Goal: Consume media (video, audio): Consume media (video, audio)

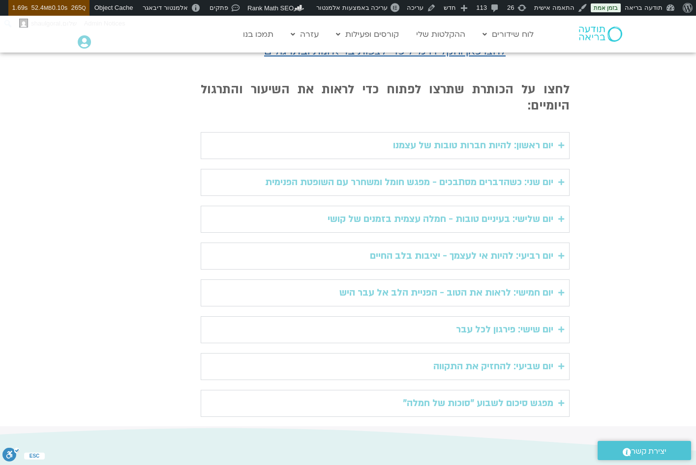
click at [393, 138] on div "יום ראשון: להיות חברות טובות של עצמנו" at bounding box center [473, 146] width 160 height 16
click at [416, 138] on div "יום ראשון: להיות חברות טובות של עצמנו" at bounding box center [473, 146] width 160 height 16
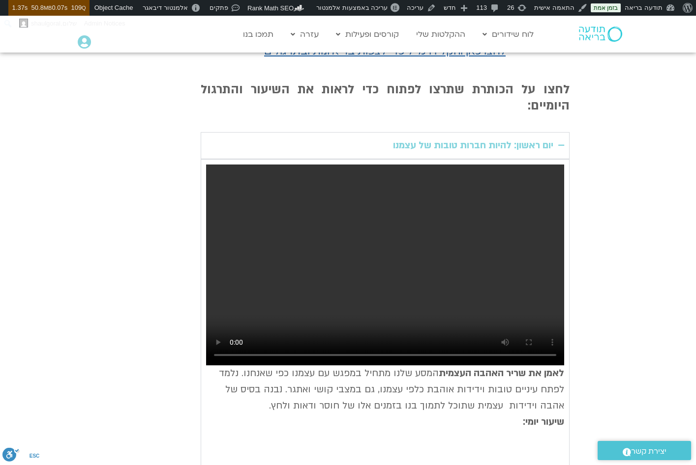
click at [353, 255] on video "Accordion. Open links with Enter or Space, close with Escape, and navigate with…" at bounding box center [385, 266] width 358 height 202
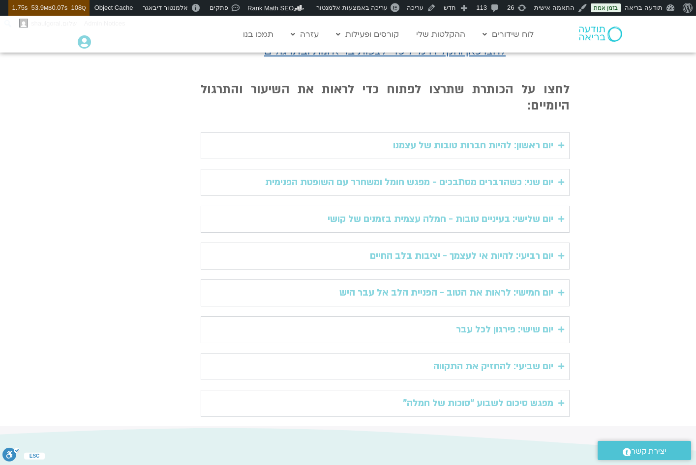
click at [448, 138] on div "יום ראשון: להיות חברות טובות של עצמנו" at bounding box center [473, 146] width 160 height 16
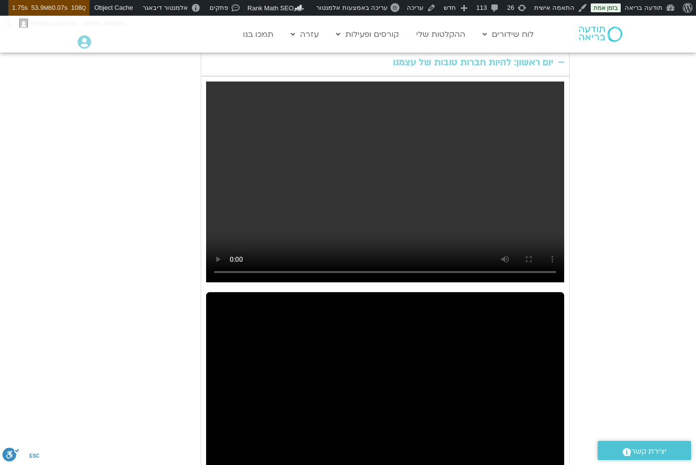
scroll to position [435, 0]
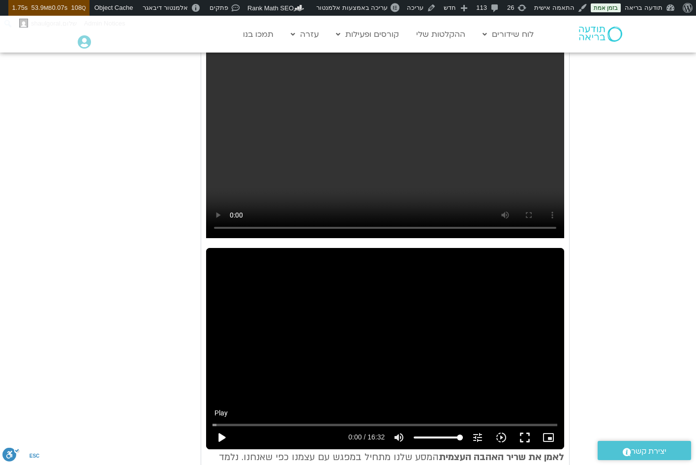
click at [219, 426] on button "play_arrow" at bounding box center [221, 438] width 24 height 24
click at [221, 426] on button "pause" at bounding box center [221, 438] width 24 height 24
type input "0.812114"
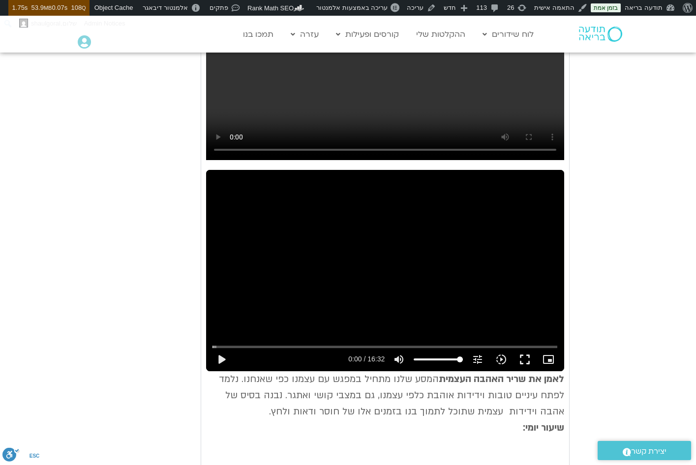
scroll to position [0, 0]
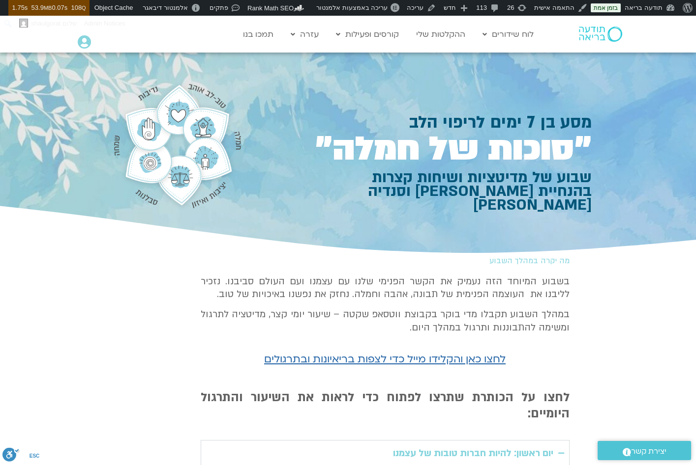
click at [606, 29] on img at bounding box center [600, 34] width 43 height 15
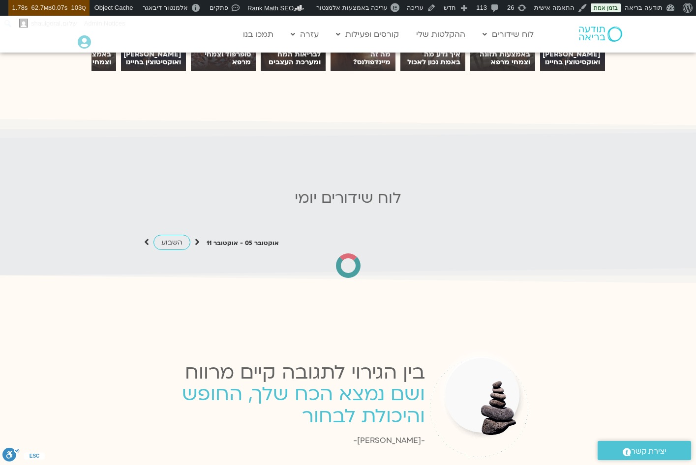
scroll to position [844, 0]
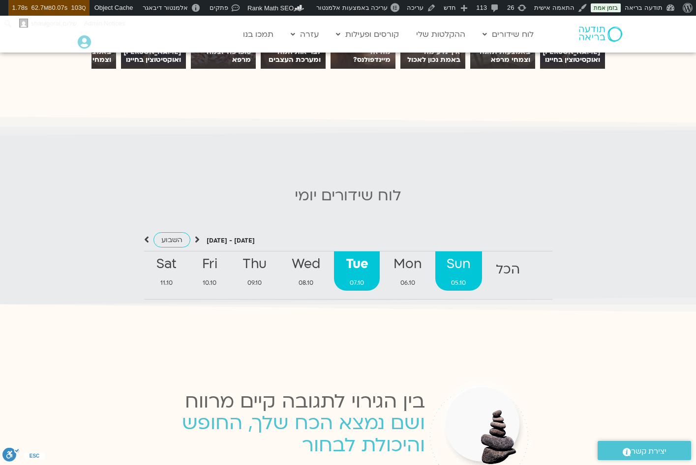
click at [465, 268] on strong "Sun" at bounding box center [458, 265] width 47 height 22
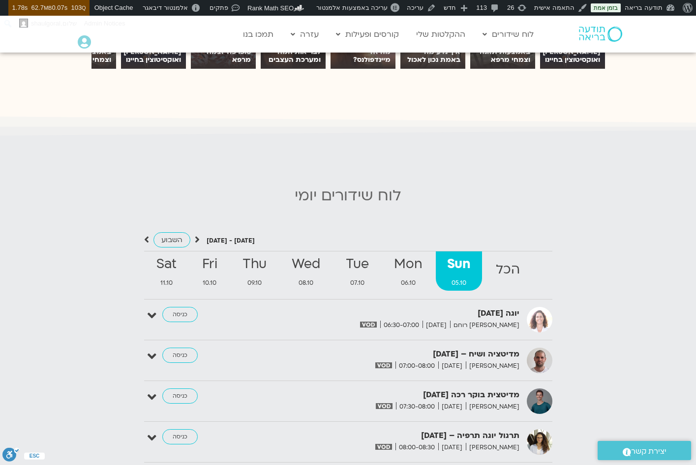
scroll to position [953, 0]
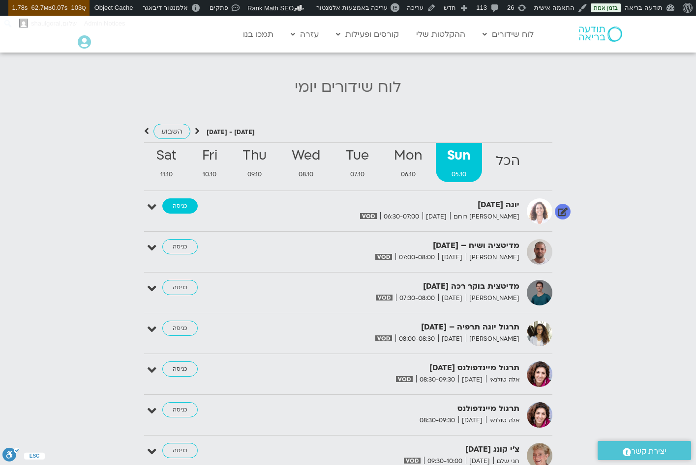
click at [187, 205] on link "כניסה" at bounding box center [179, 207] width 35 height 16
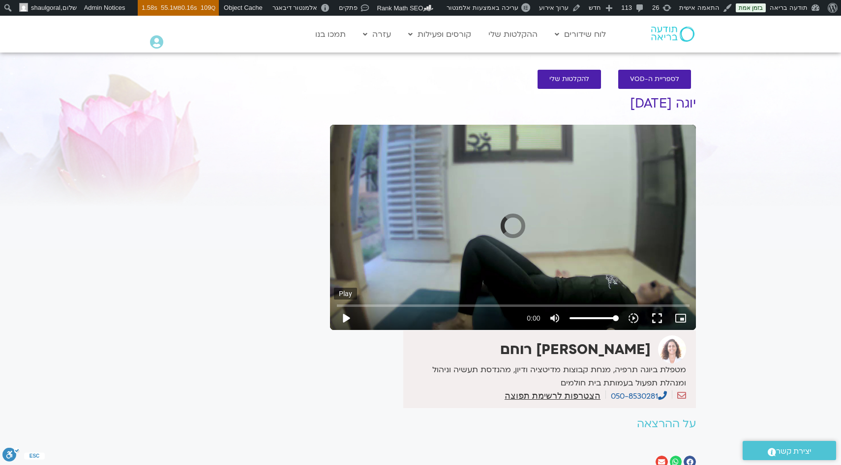
click at [348, 322] on button "play_arrow" at bounding box center [346, 319] width 24 height 24
click at [366, 303] on input "Seek" at bounding box center [513, 306] width 352 height 6
click at [412, 303] on input "Seek" at bounding box center [513, 306] width 352 height 6
type input "344.572997"
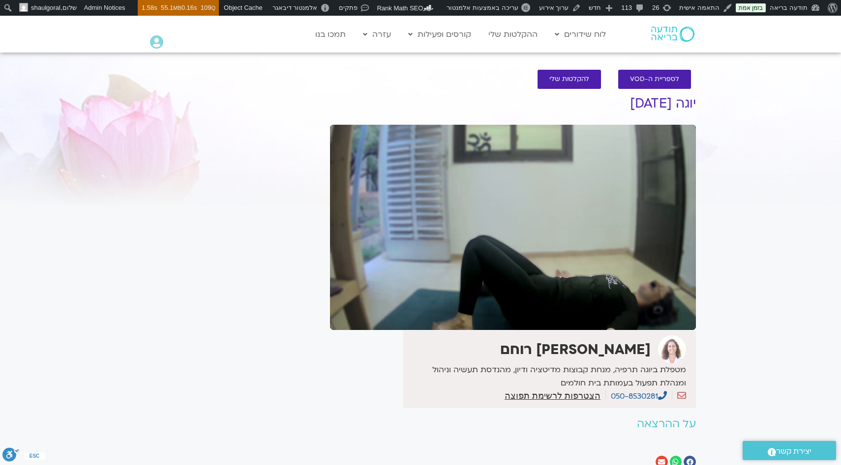
click at [263, 285] on div "It seems we can't find what you're looking for. It seems we can't find what you…" at bounding box center [232, 282] width 185 height 404
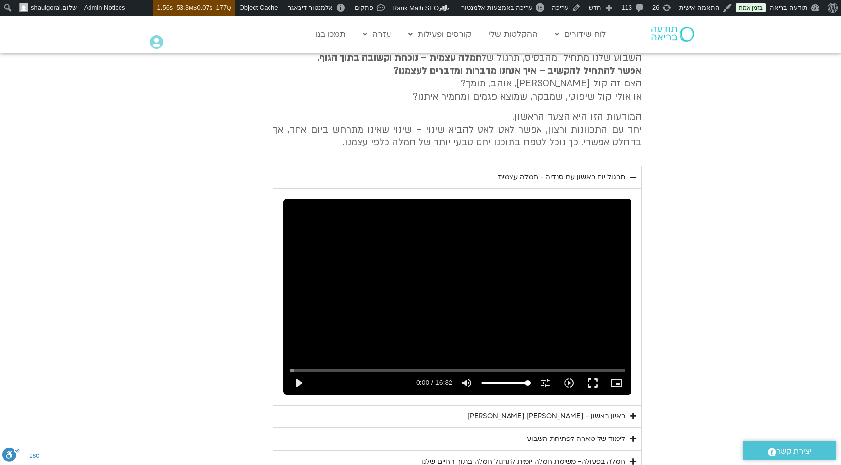
scroll to position [464, 0]
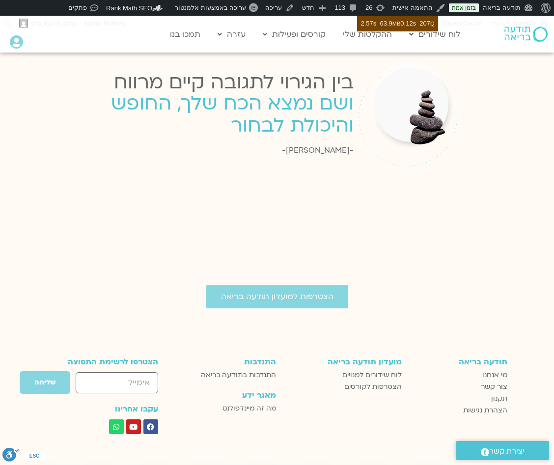
scroll to position [974, 0]
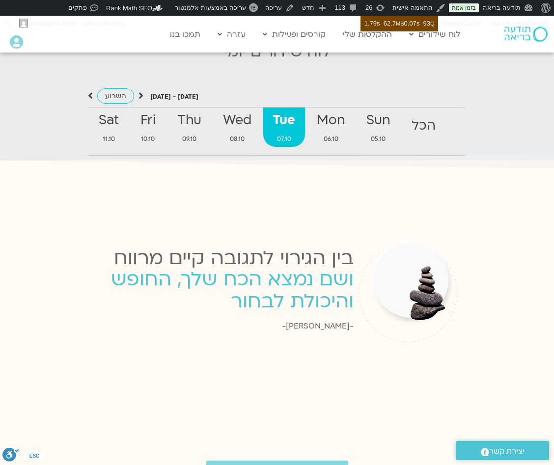
click at [461, 80] on div "October 05 - October 11 השבוע להציג אירועים שפתוחים עבורי הכל Sun 05.10 Mon 06.…" at bounding box center [277, 116] width 545 height 93
